Goal: Find specific page/section: Find specific page/section

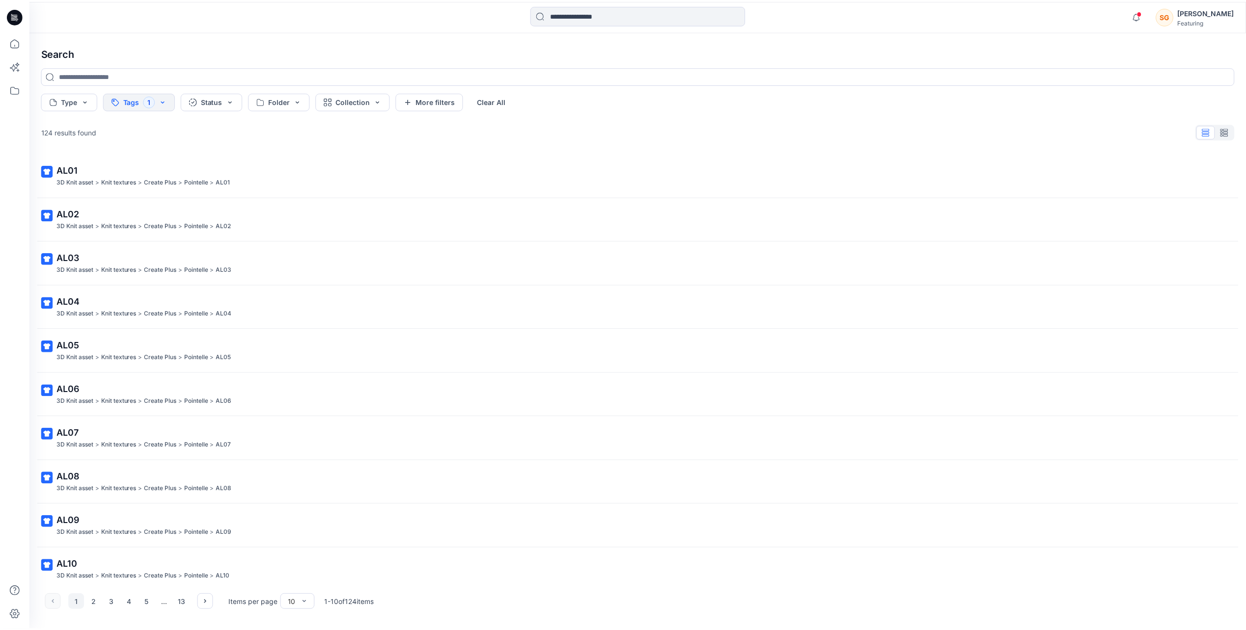
scroll to position [8, 0]
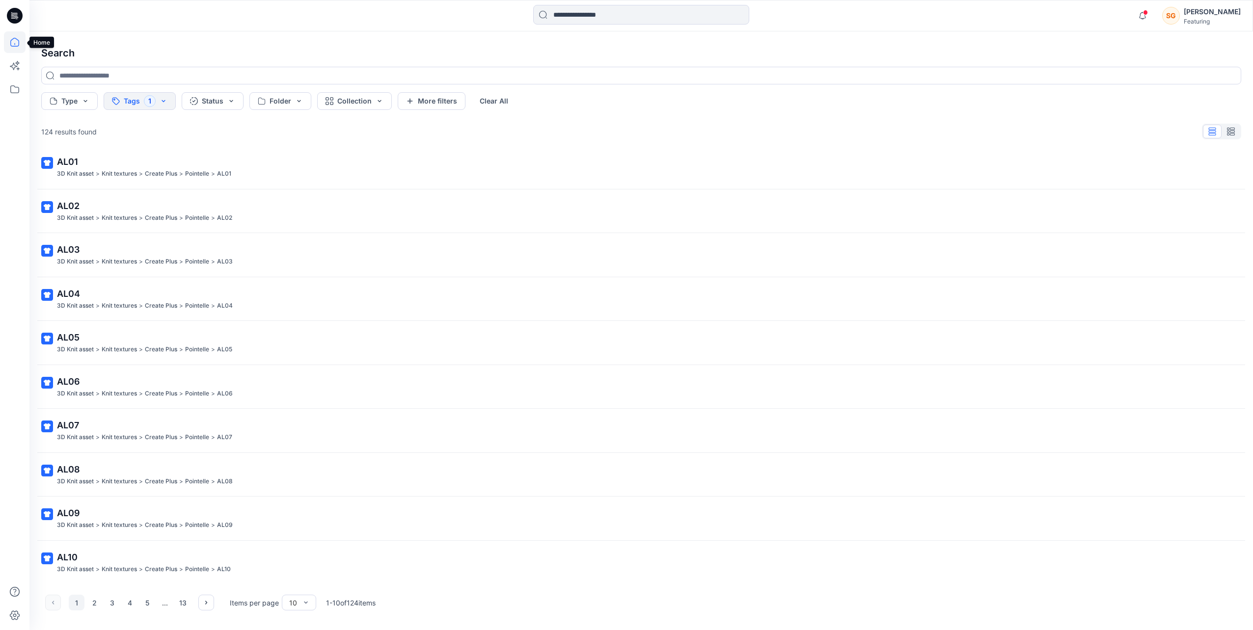
click at [10, 35] on icon at bounding box center [15, 42] width 22 height 22
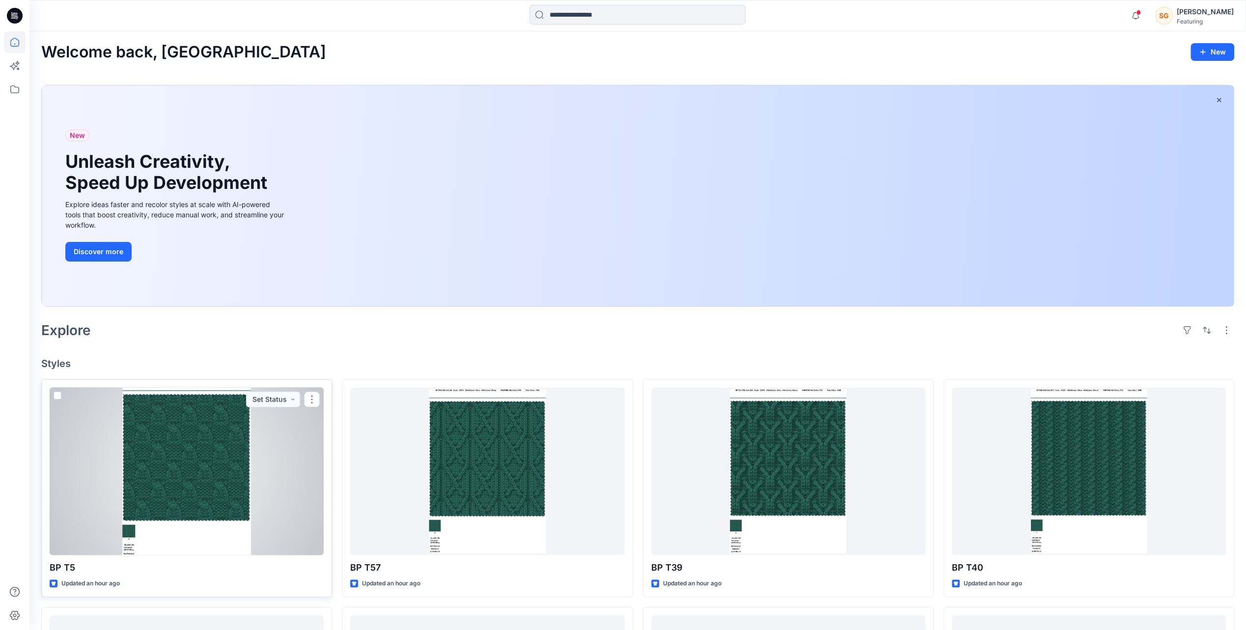
click at [236, 488] on div at bounding box center [187, 471] width 274 height 167
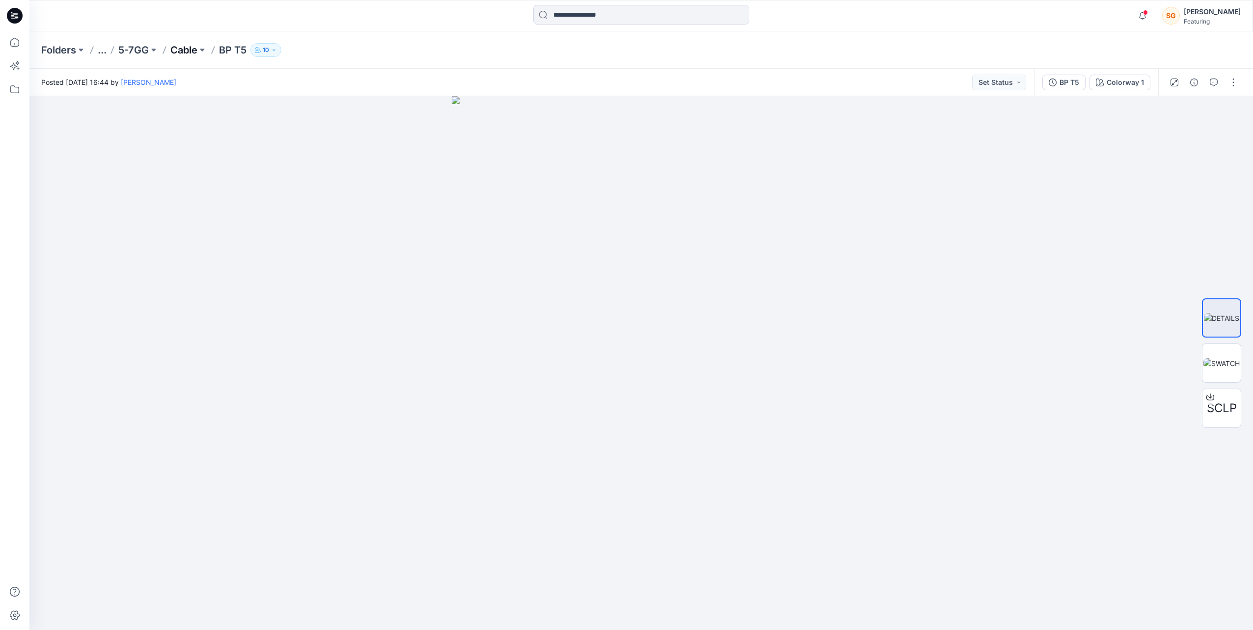
click at [195, 52] on p "Cable" at bounding box center [183, 50] width 27 height 14
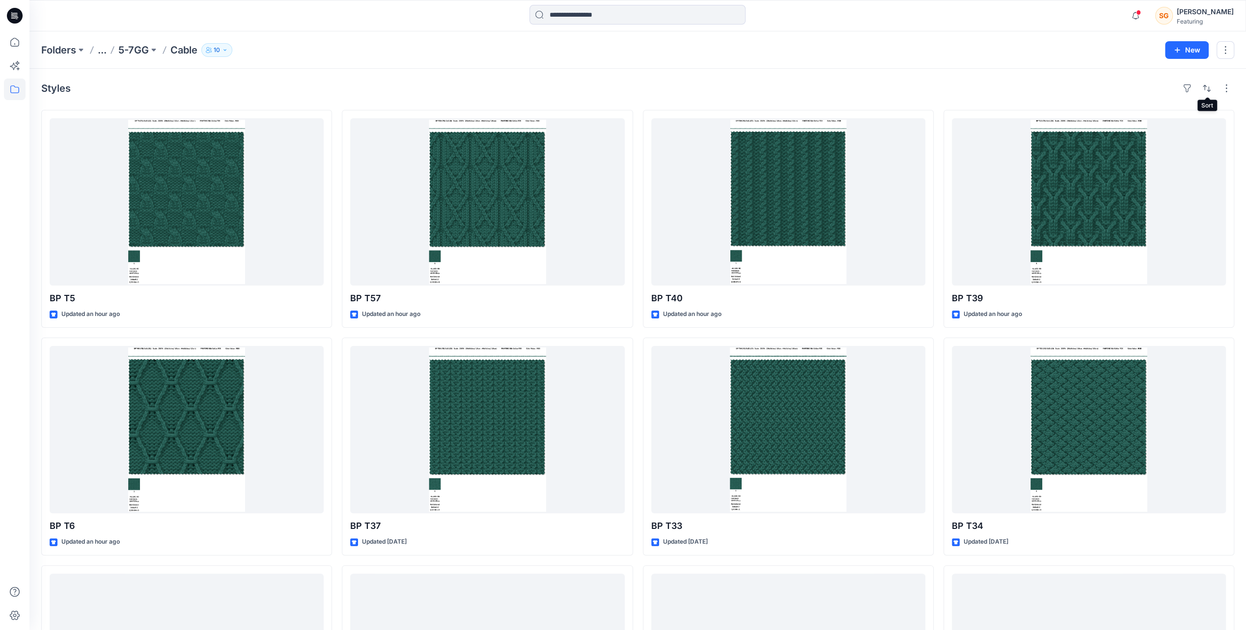
click at [1229, 96] on div "Styles BP T5 Updated an hour ago BP T6 Updated an hour ago BP T20 Updated [DATE…" at bounding box center [637, 450] width 1216 height 762
click at [1229, 92] on button "button" at bounding box center [1226, 89] width 16 height 16
click at [1106, 121] on p "Large Grid" at bounding box center [1099, 121] width 49 height 12
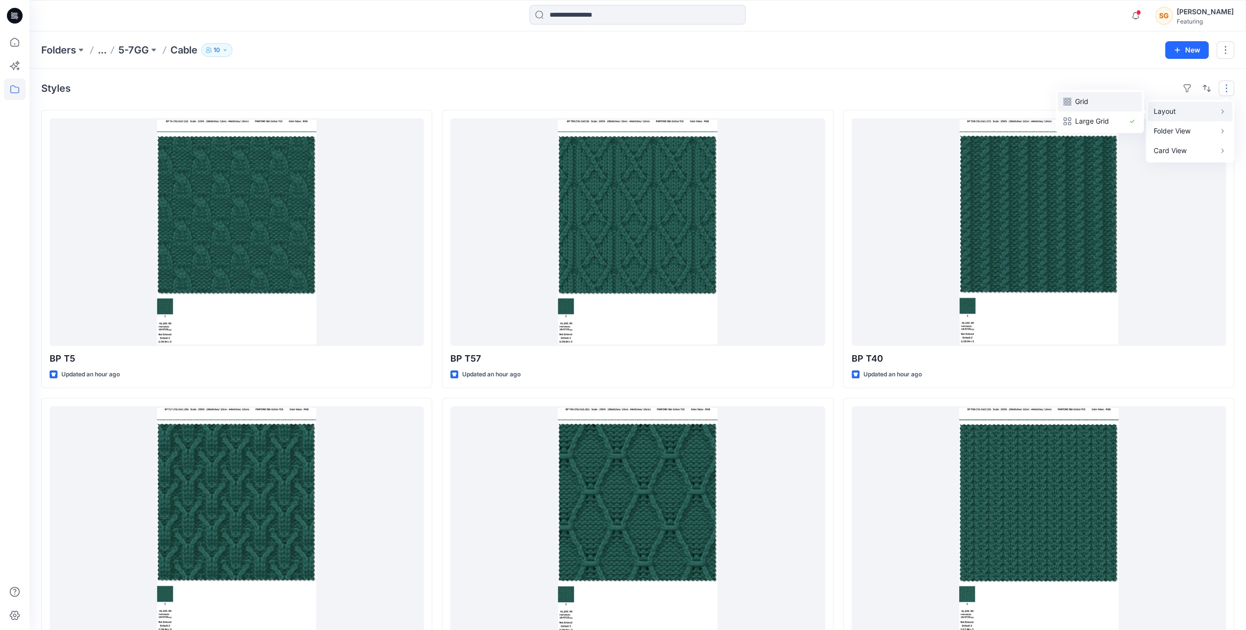
click at [1110, 102] on p "Grid" at bounding box center [1099, 102] width 49 height 12
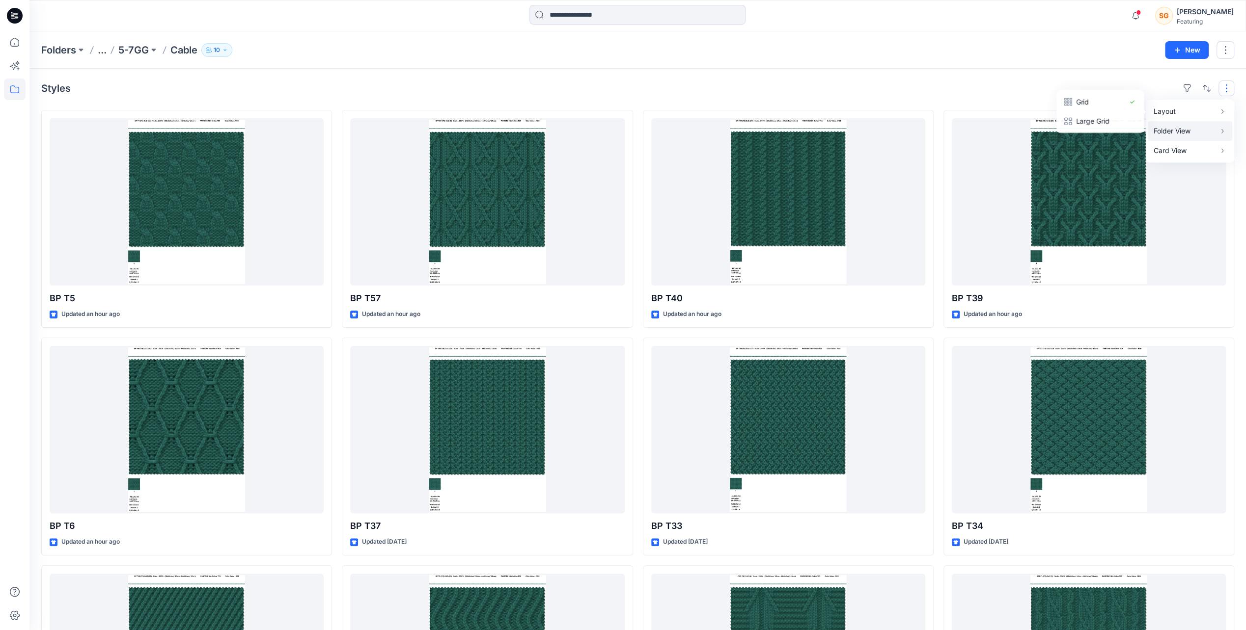
click at [1176, 130] on p "Folder View" at bounding box center [1184, 131] width 62 height 12
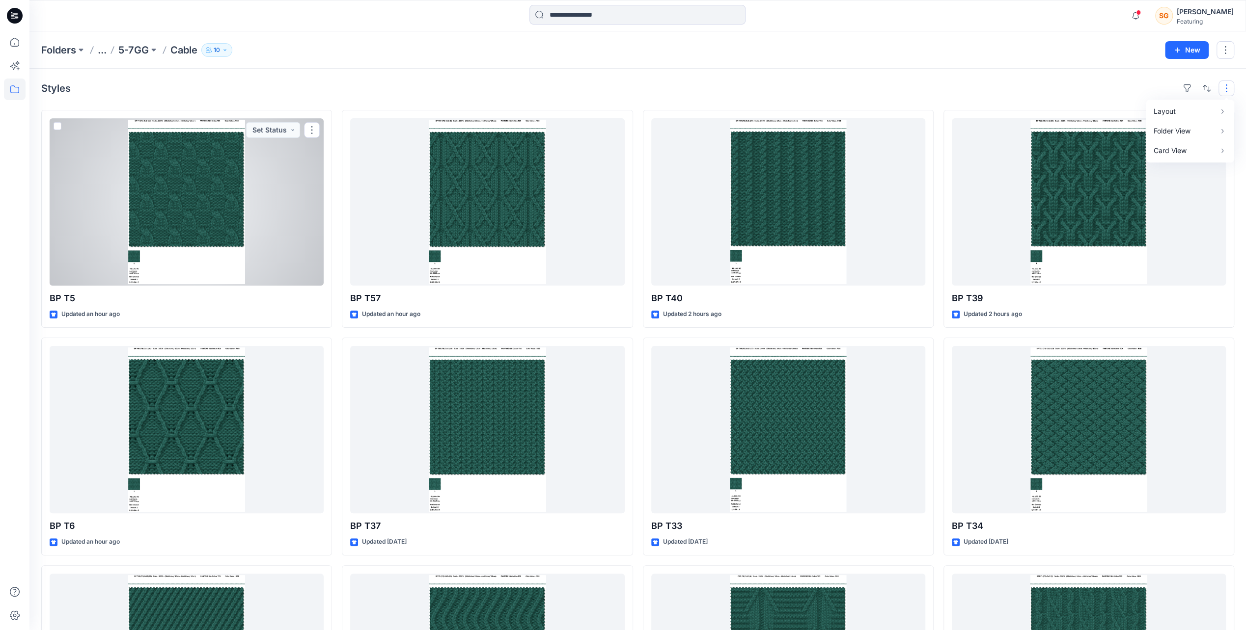
click at [55, 123] on span at bounding box center [58, 126] width 8 height 8
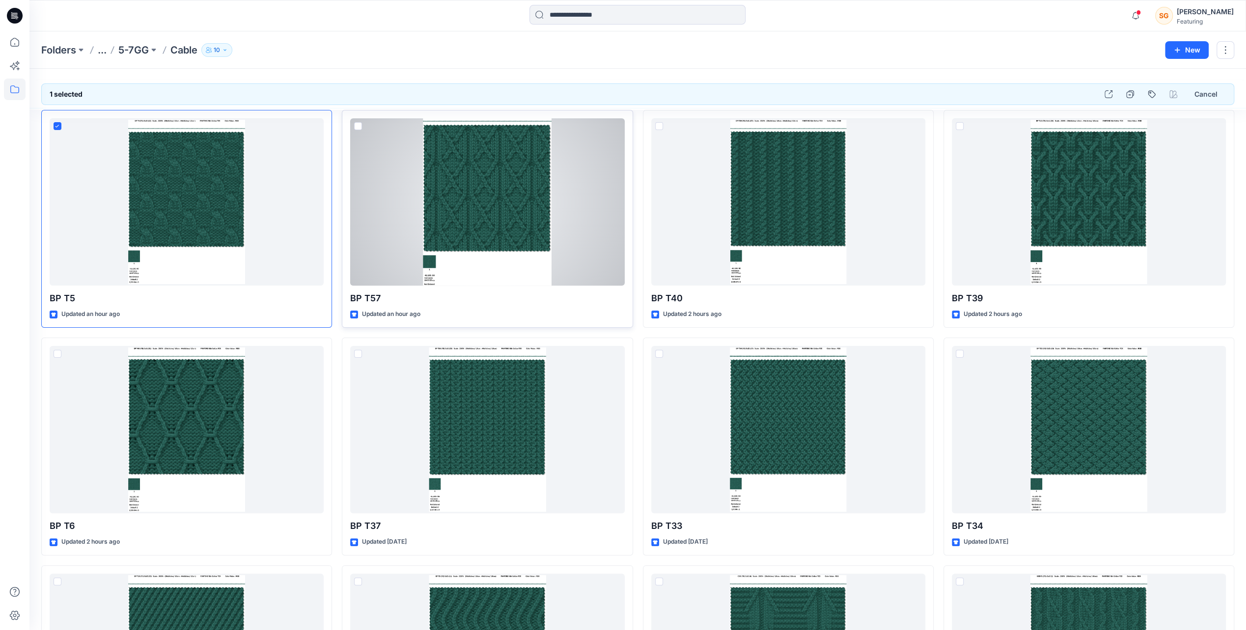
click at [358, 124] on span at bounding box center [358, 126] width 8 height 8
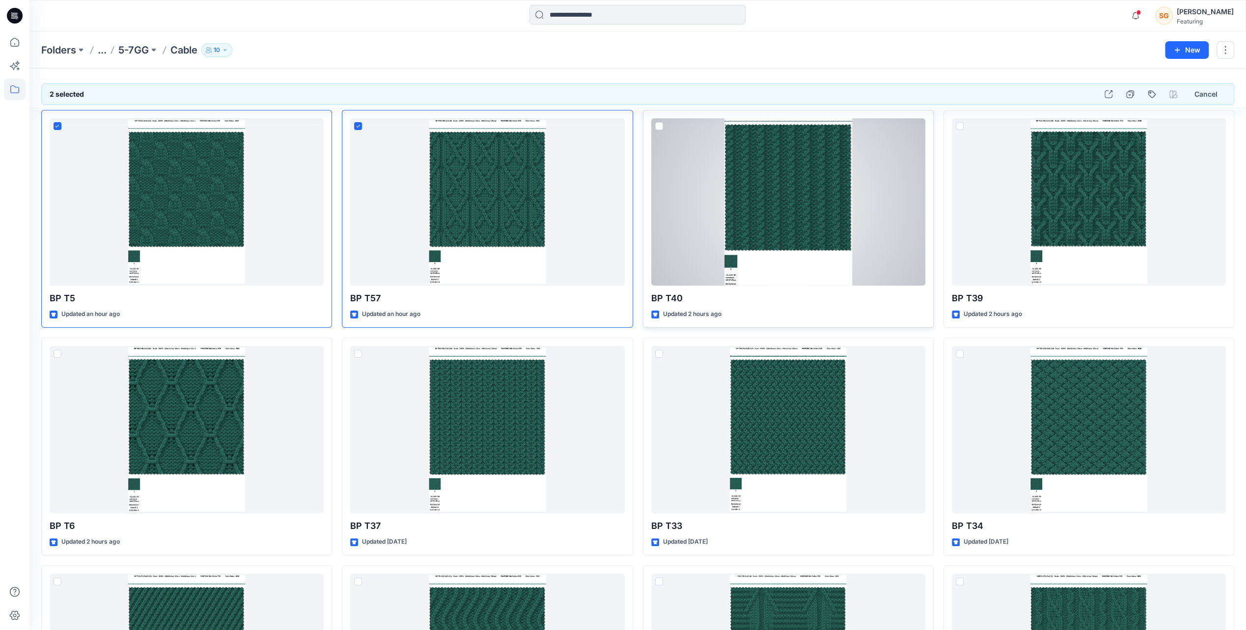
click at [656, 124] on span at bounding box center [659, 126] width 8 height 8
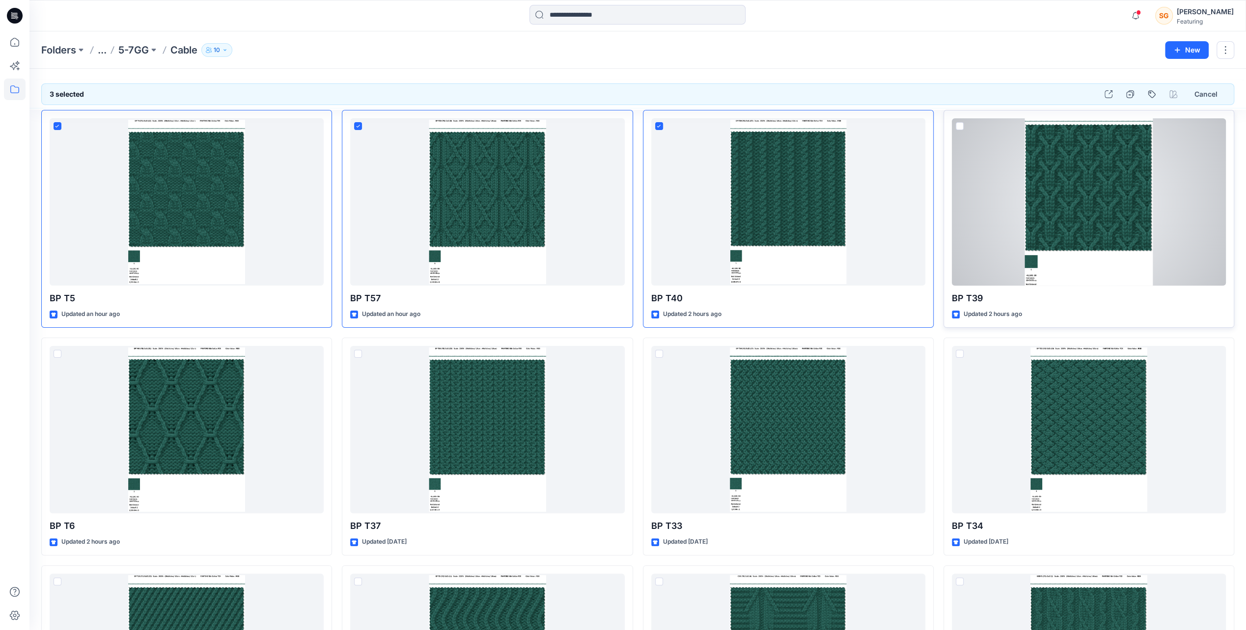
click at [958, 126] on span at bounding box center [960, 126] width 8 height 8
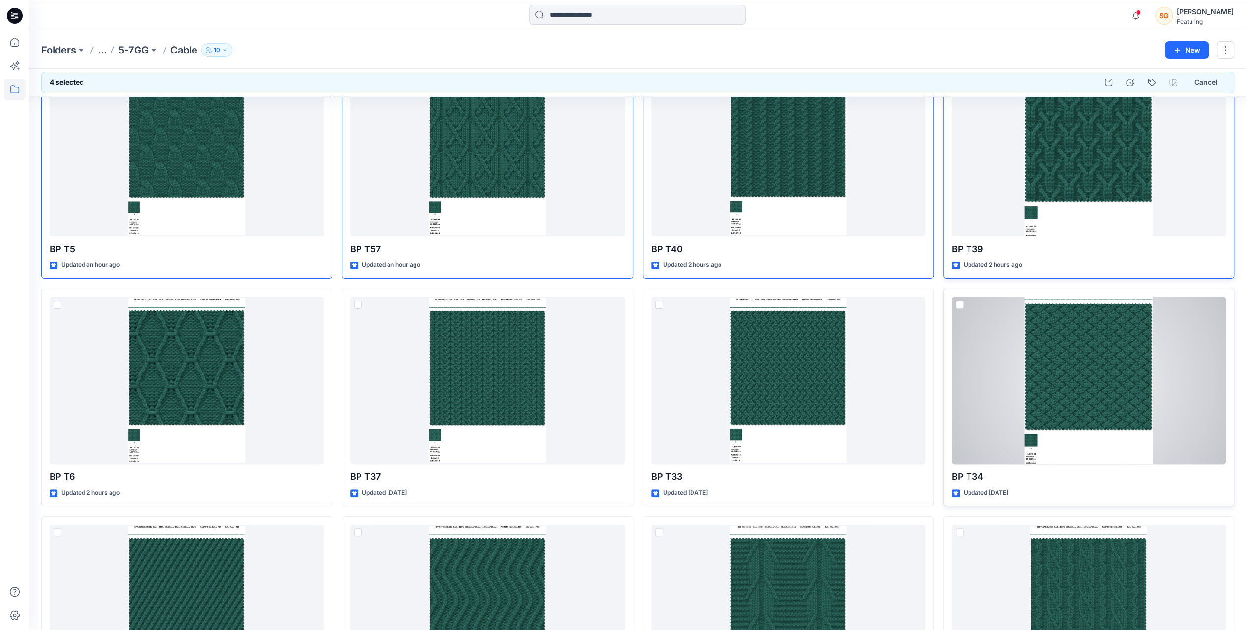
click at [960, 303] on span at bounding box center [960, 305] width 8 height 8
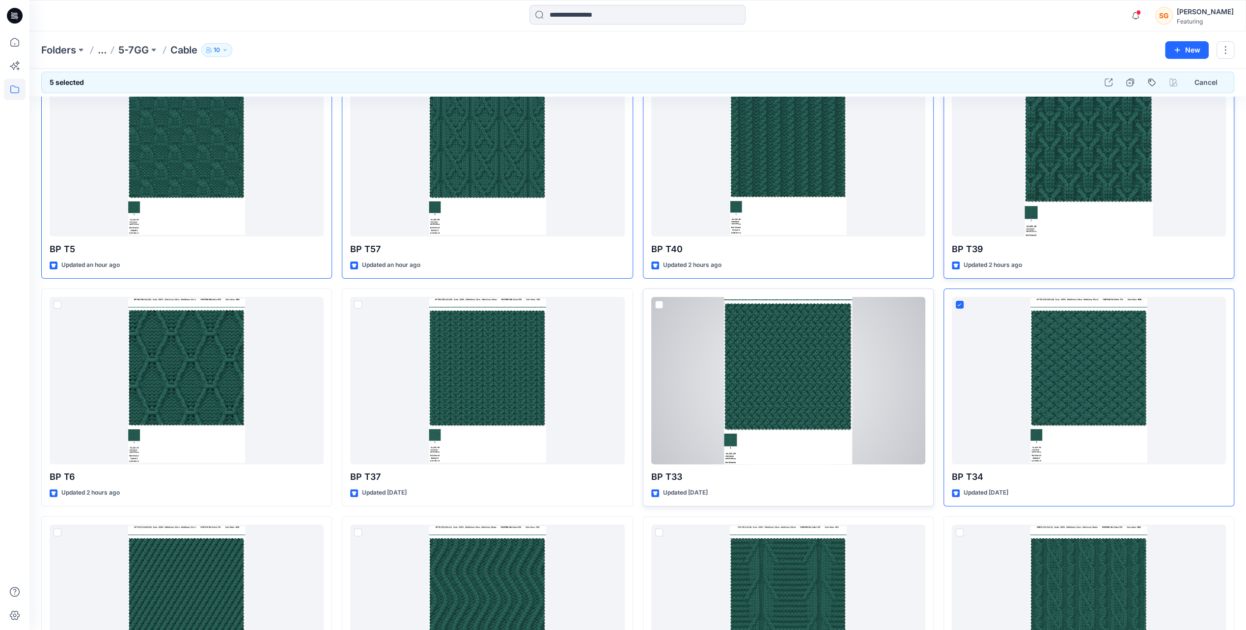
click at [659, 306] on span at bounding box center [659, 305] width 8 height 8
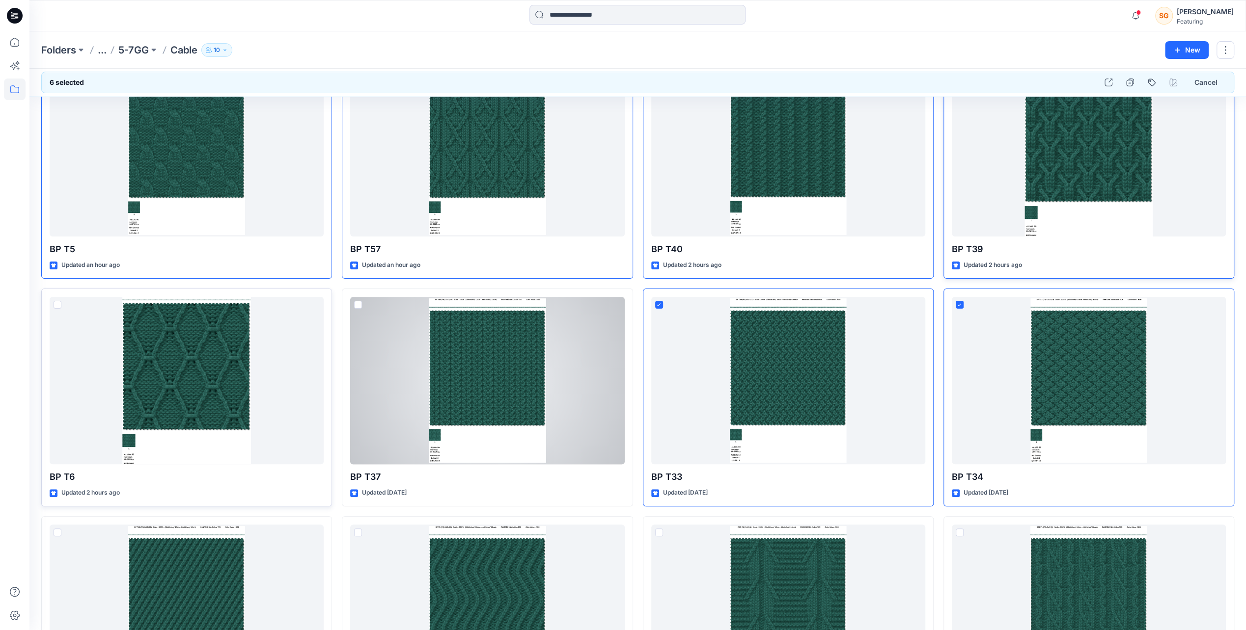
drag, startPoint x: 361, startPoint y: 304, endPoint x: 327, endPoint y: 314, distance: 35.3
click at [360, 304] on span at bounding box center [358, 305] width 8 height 8
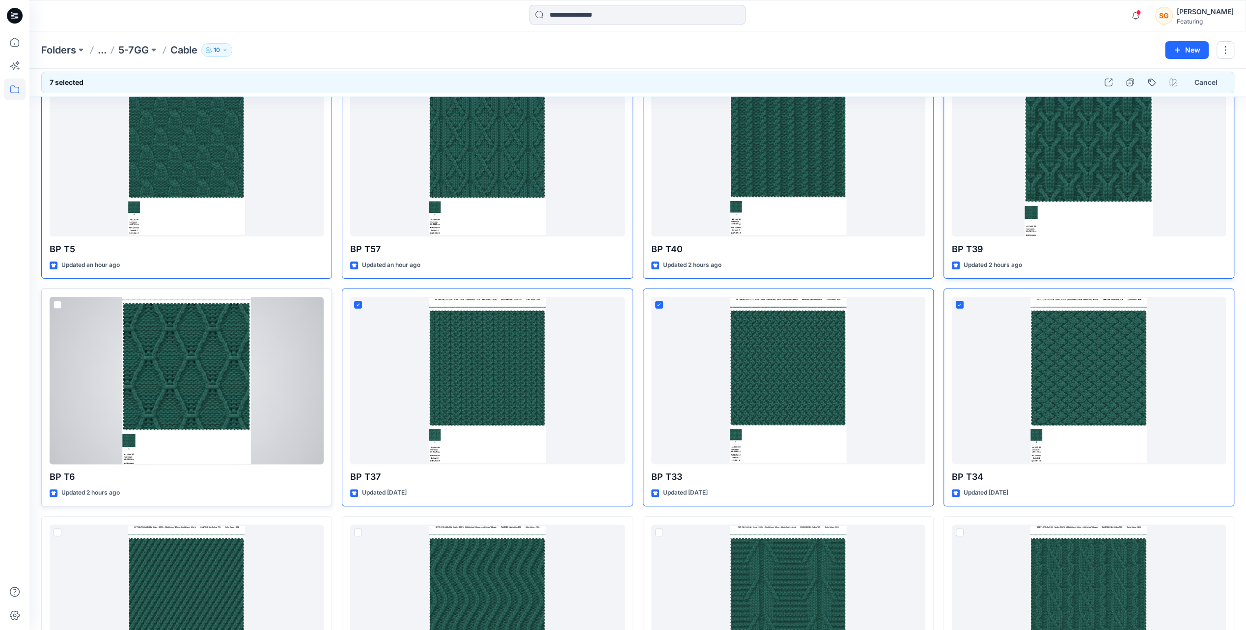
click at [54, 305] on span at bounding box center [58, 305] width 8 height 8
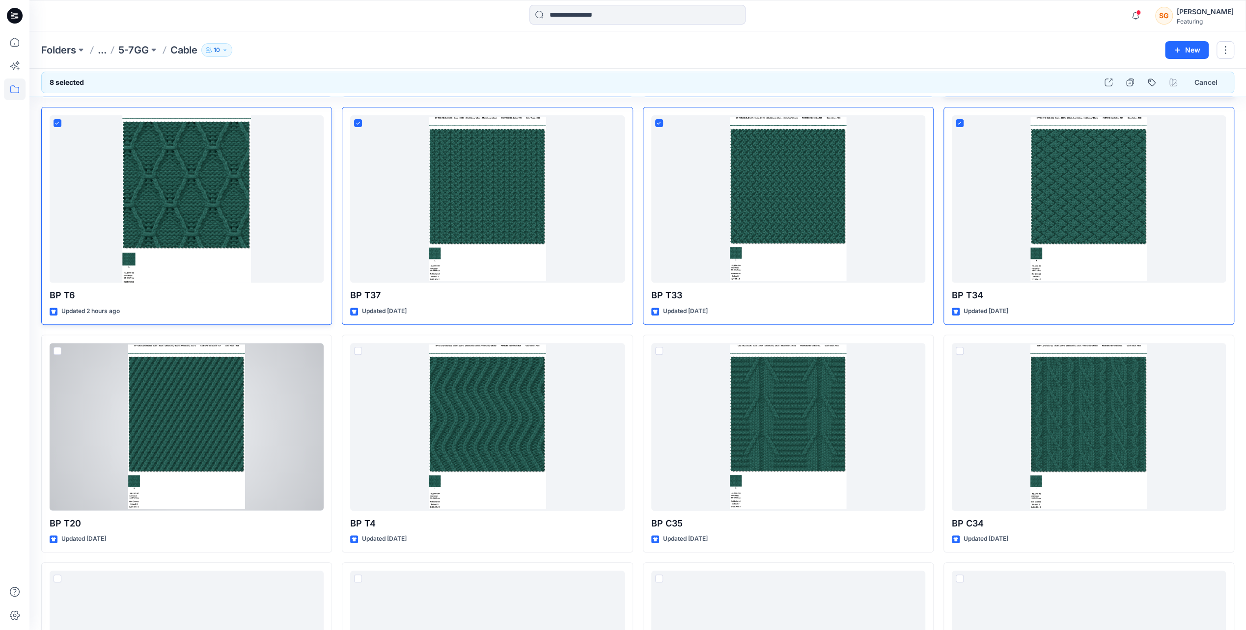
scroll to position [246, 0]
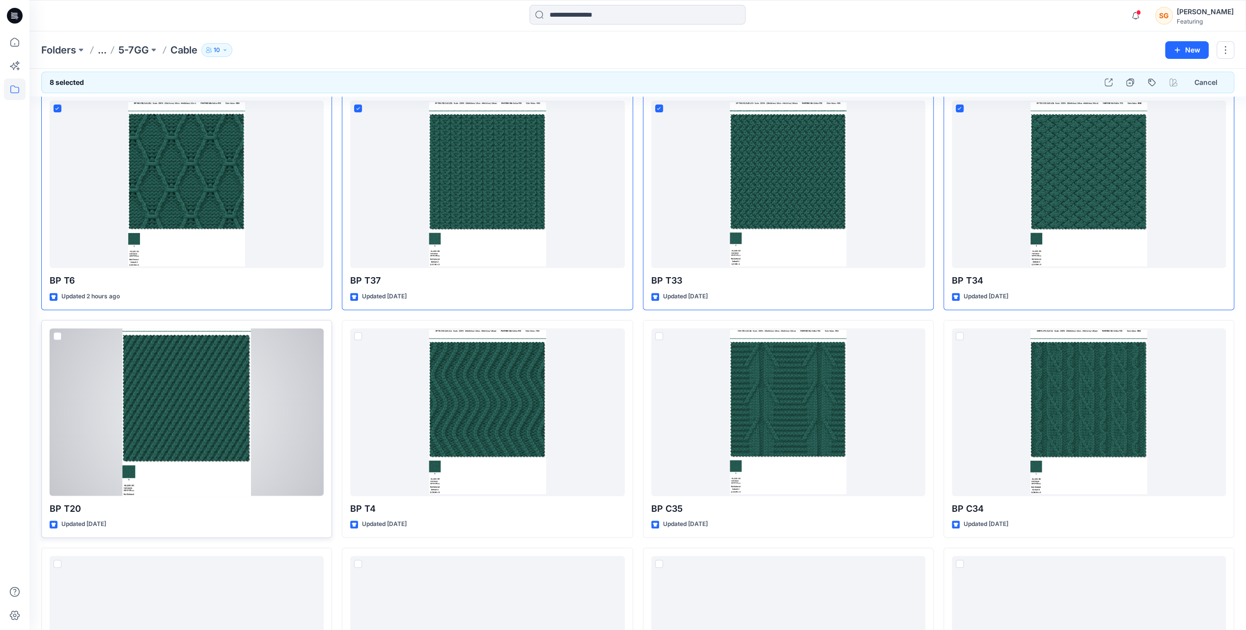
click at [56, 333] on span at bounding box center [58, 336] width 8 height 8
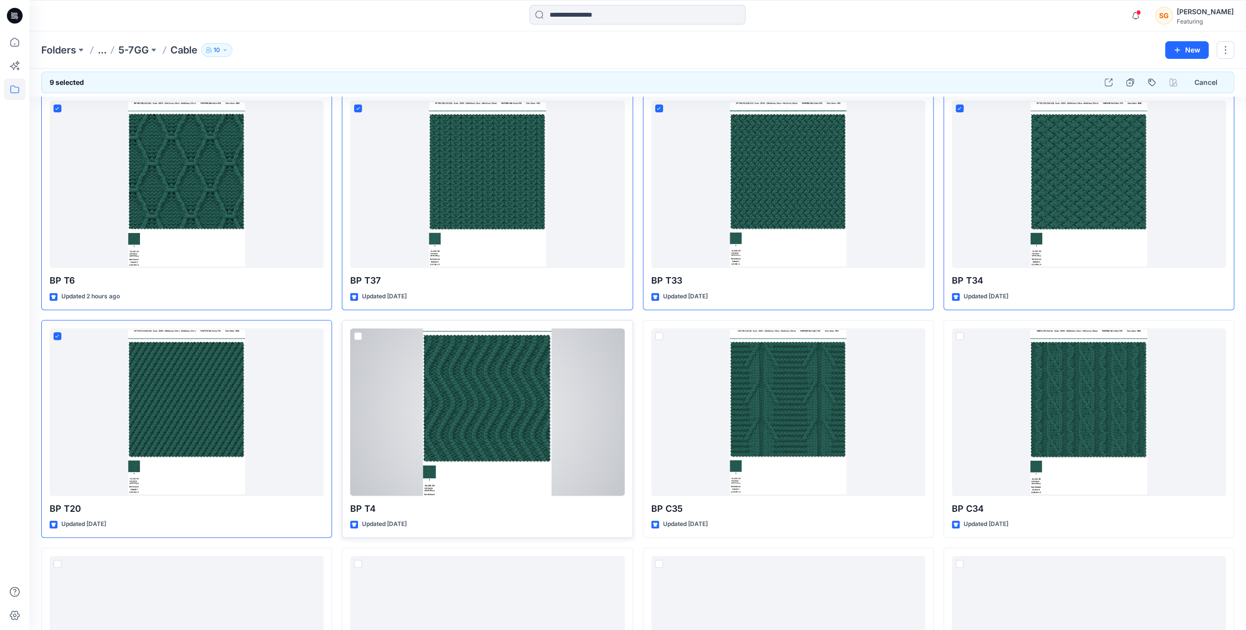
click at [357, 337] on span at bounding box center [358, 336] width 8 height 8
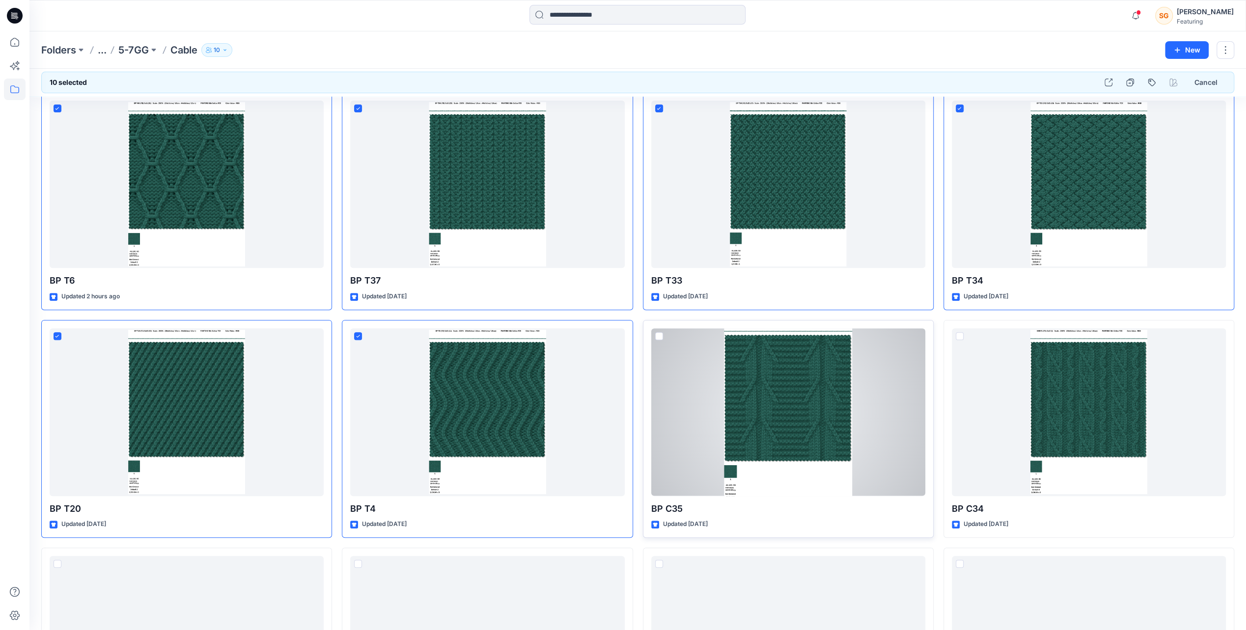
click at [657, 334] on span at bounding box center [659, 336] width 8 height 8
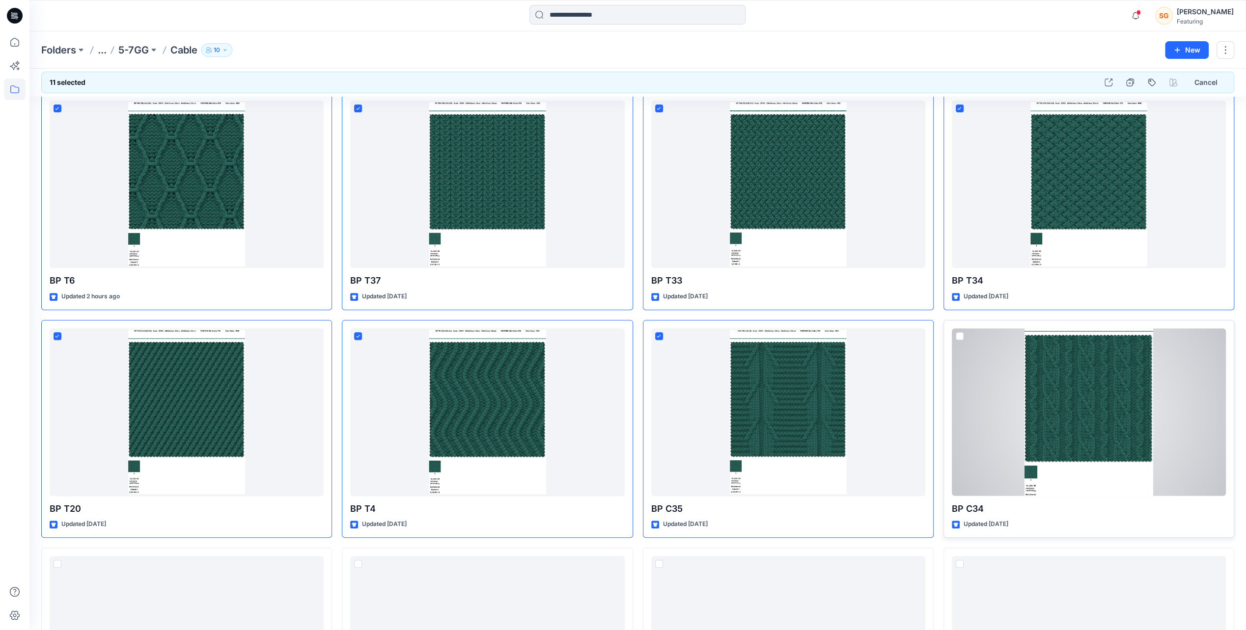
click at [961, 332] on span at bounding box center [960, 336] width 8 height 8
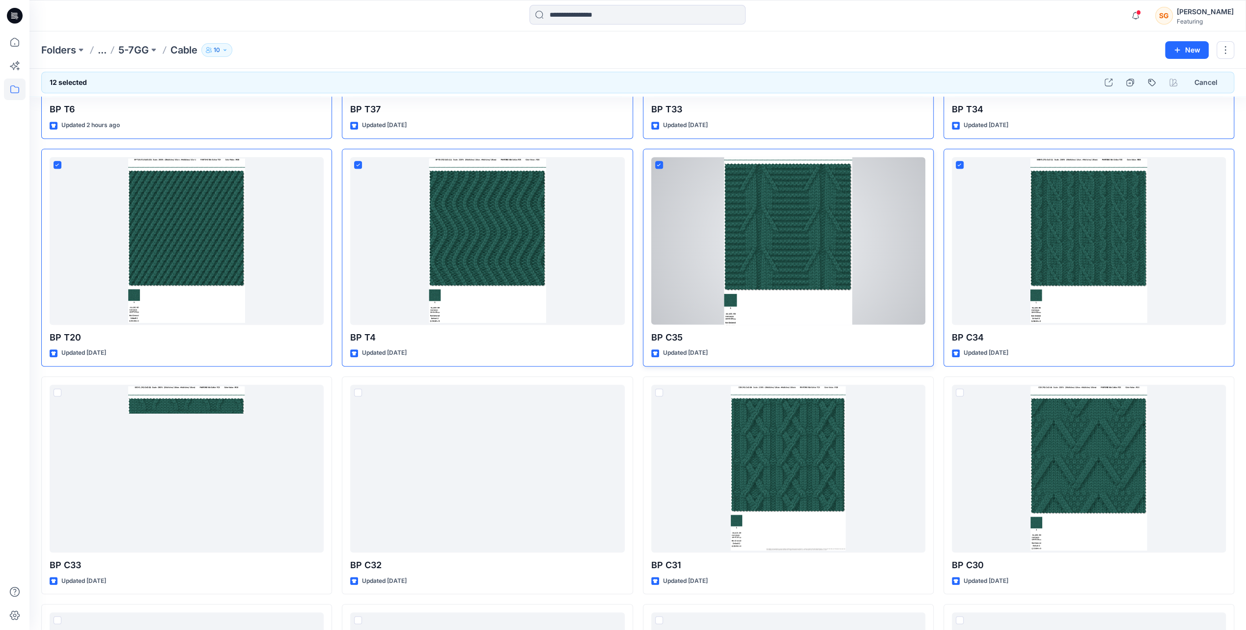
scroll to position [442, 0]
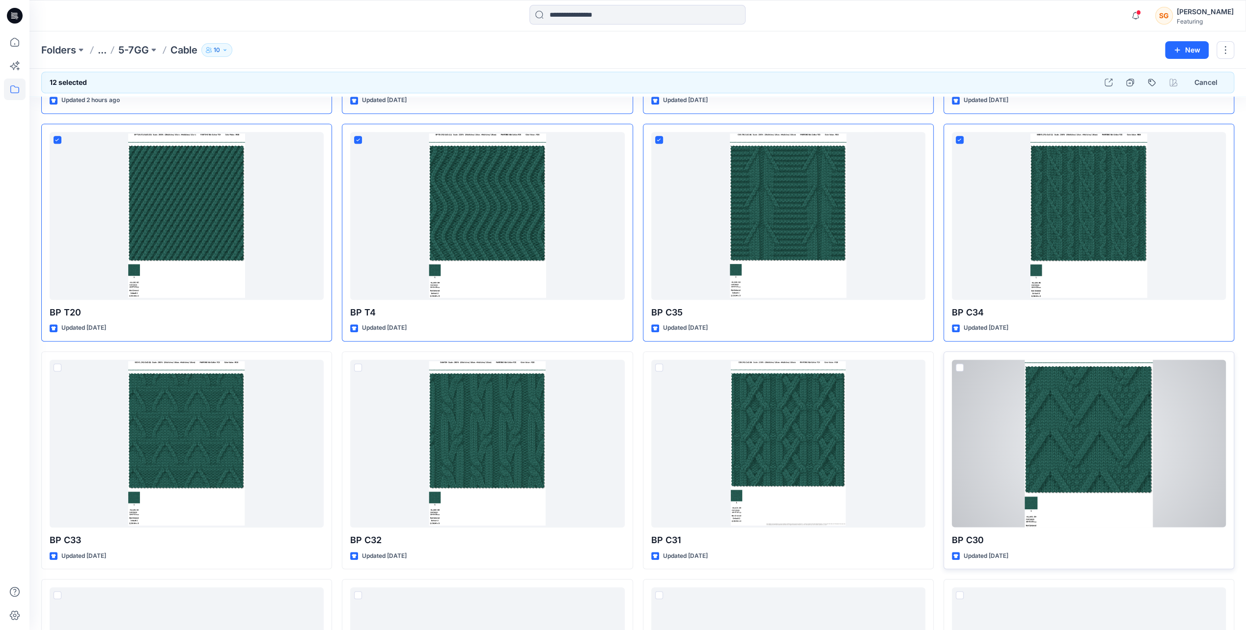
click at [959, 367] on span at bounding box center [960, 368] width 8 height 8
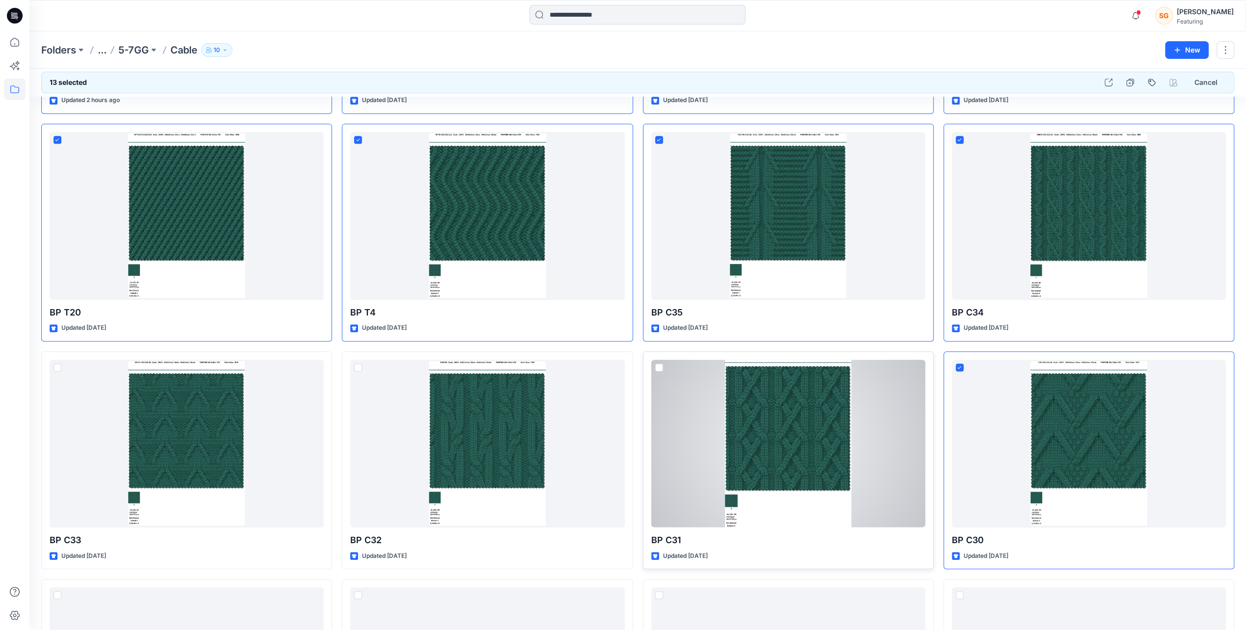
click at [658, 368] on span at bounding box center [659, 368] width 8 height 8
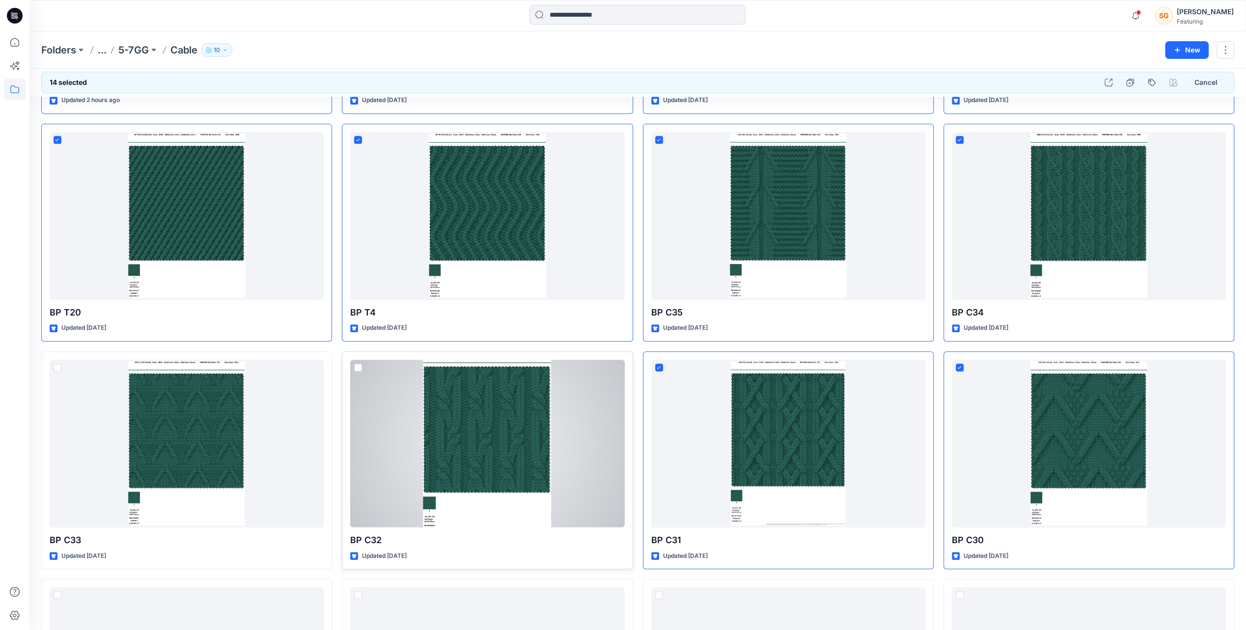
click at [357, 366] on span at bounding box center [358, 368] width 8 height 8
